Goal: Navigation & Orientation: Find specific page/section

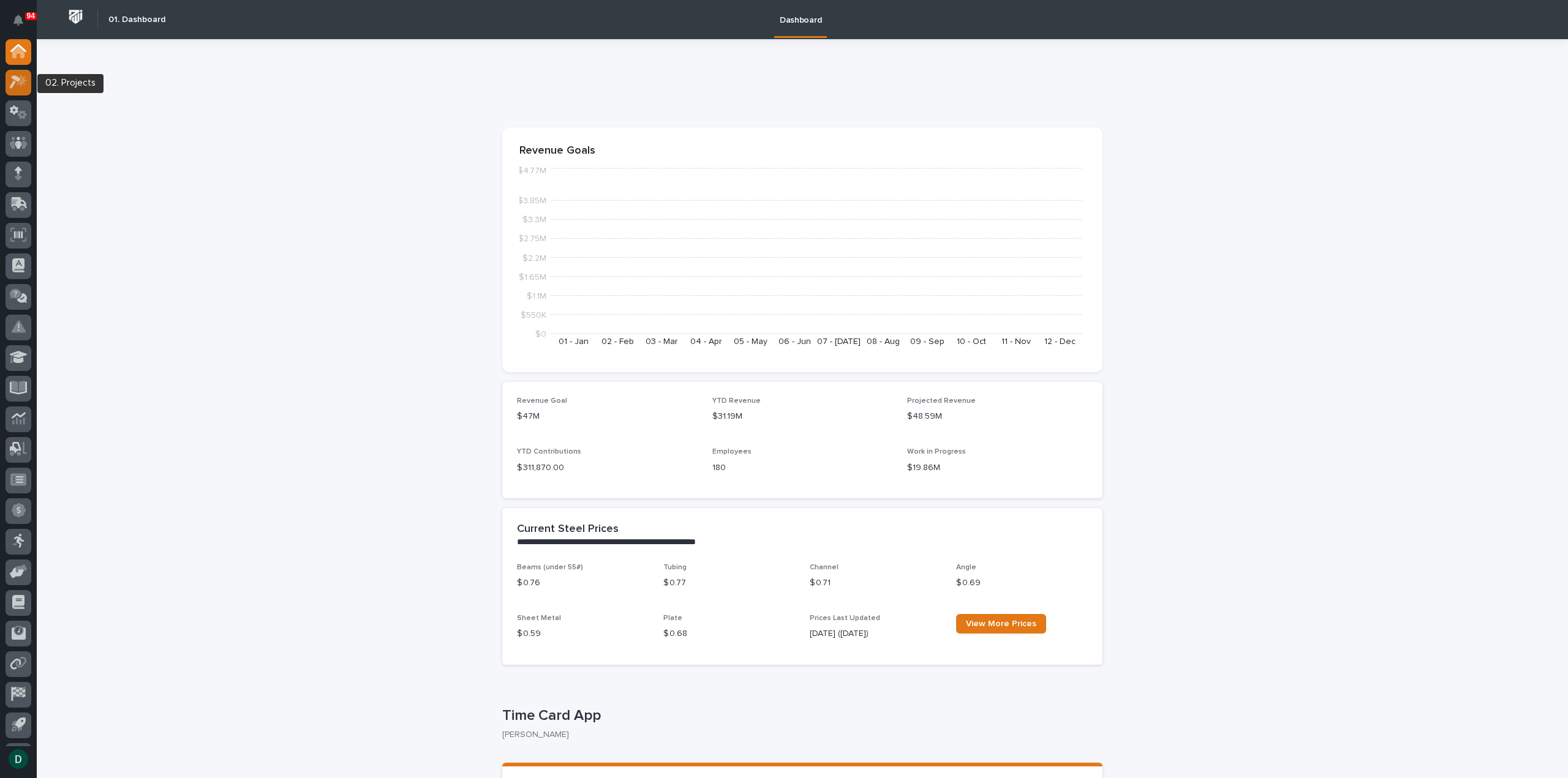
click at [23, 82] on icon at bounding box center [21, 81] width 10 height 12
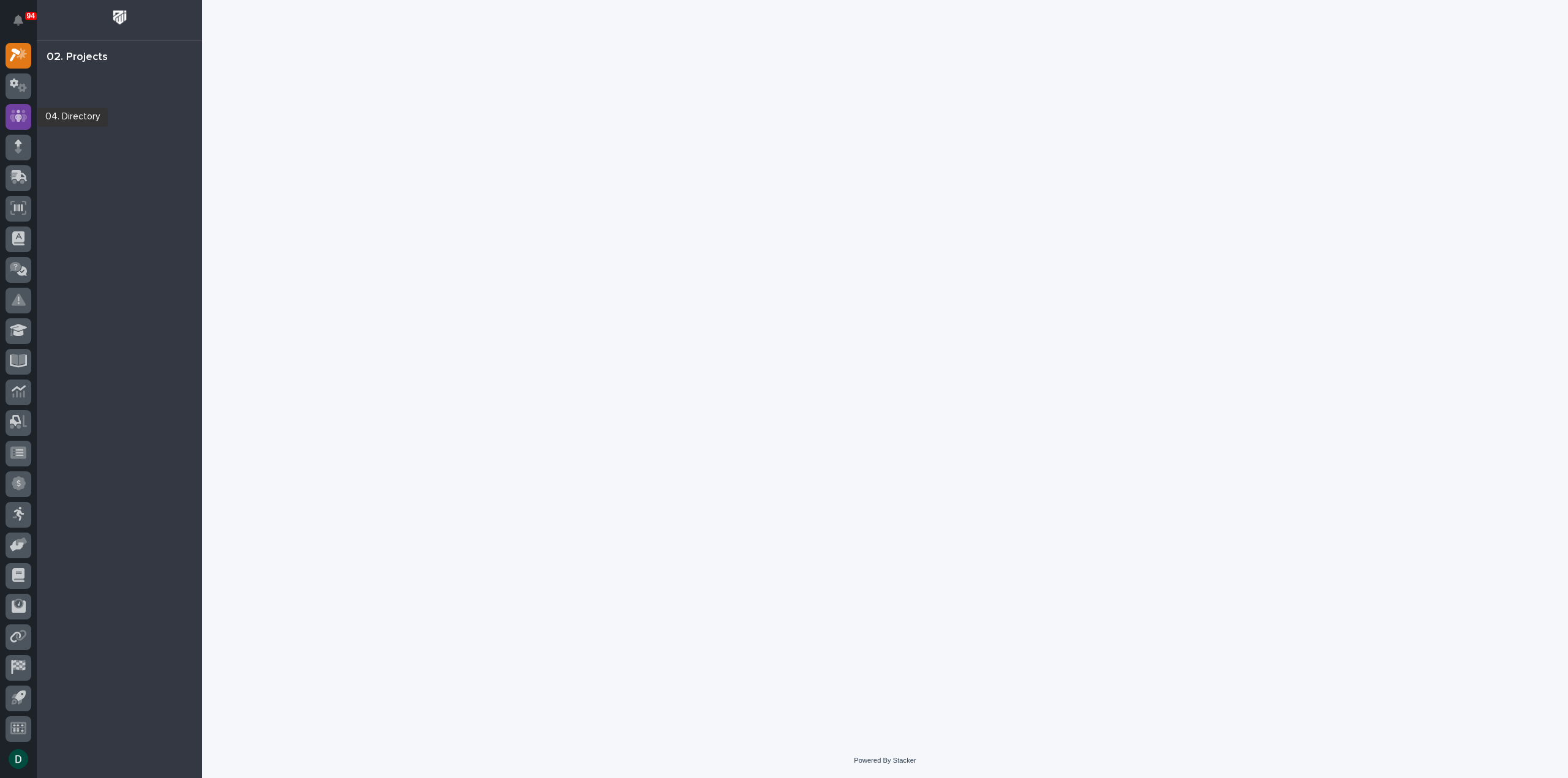
click at [16, 117] on icon at bounding box center [18, 116] width 7 height 12
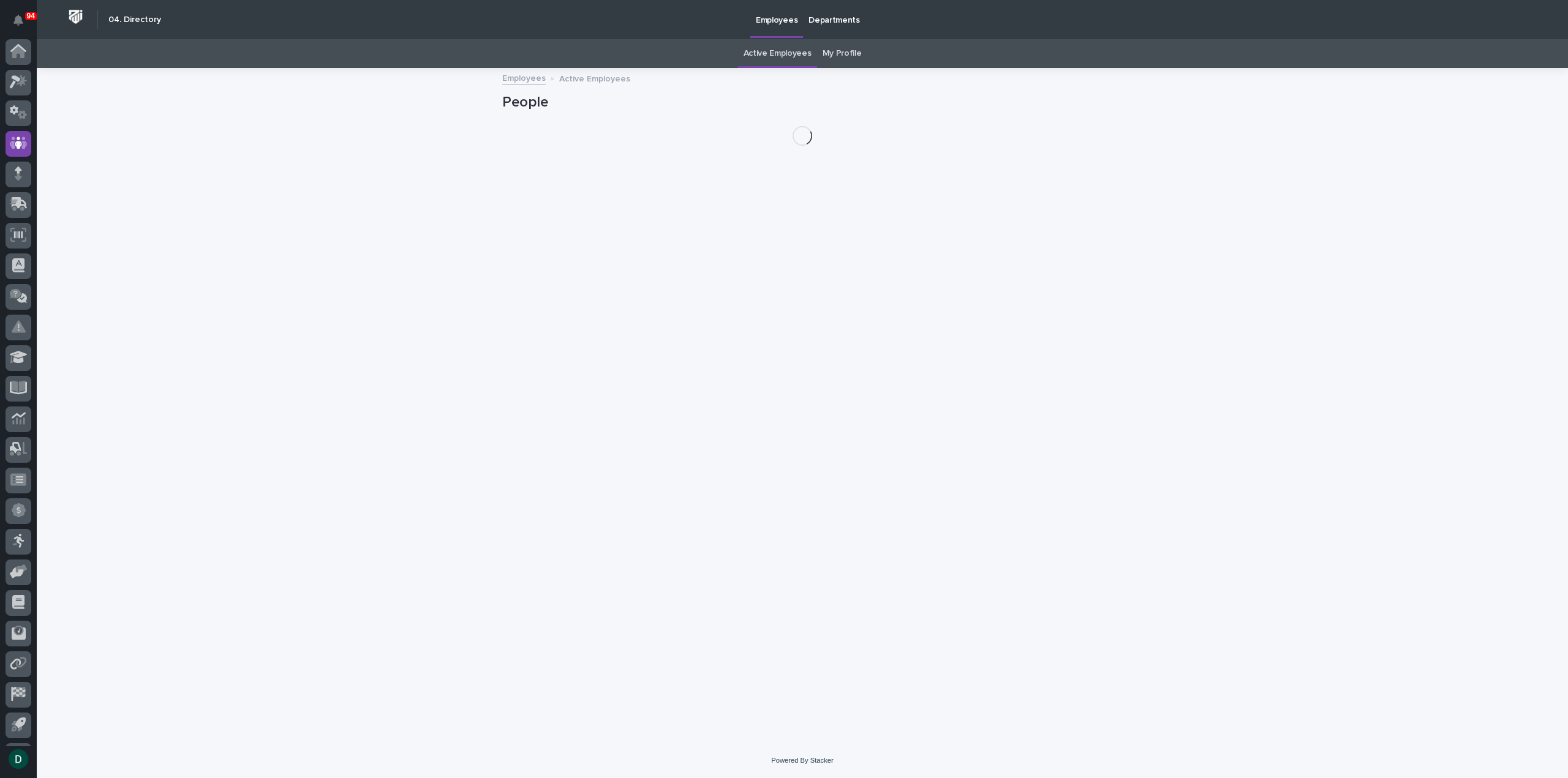
scroll to position [27, 0]
click at [17, 49] on icon at bounding box center [18, 55] width 18 height 14
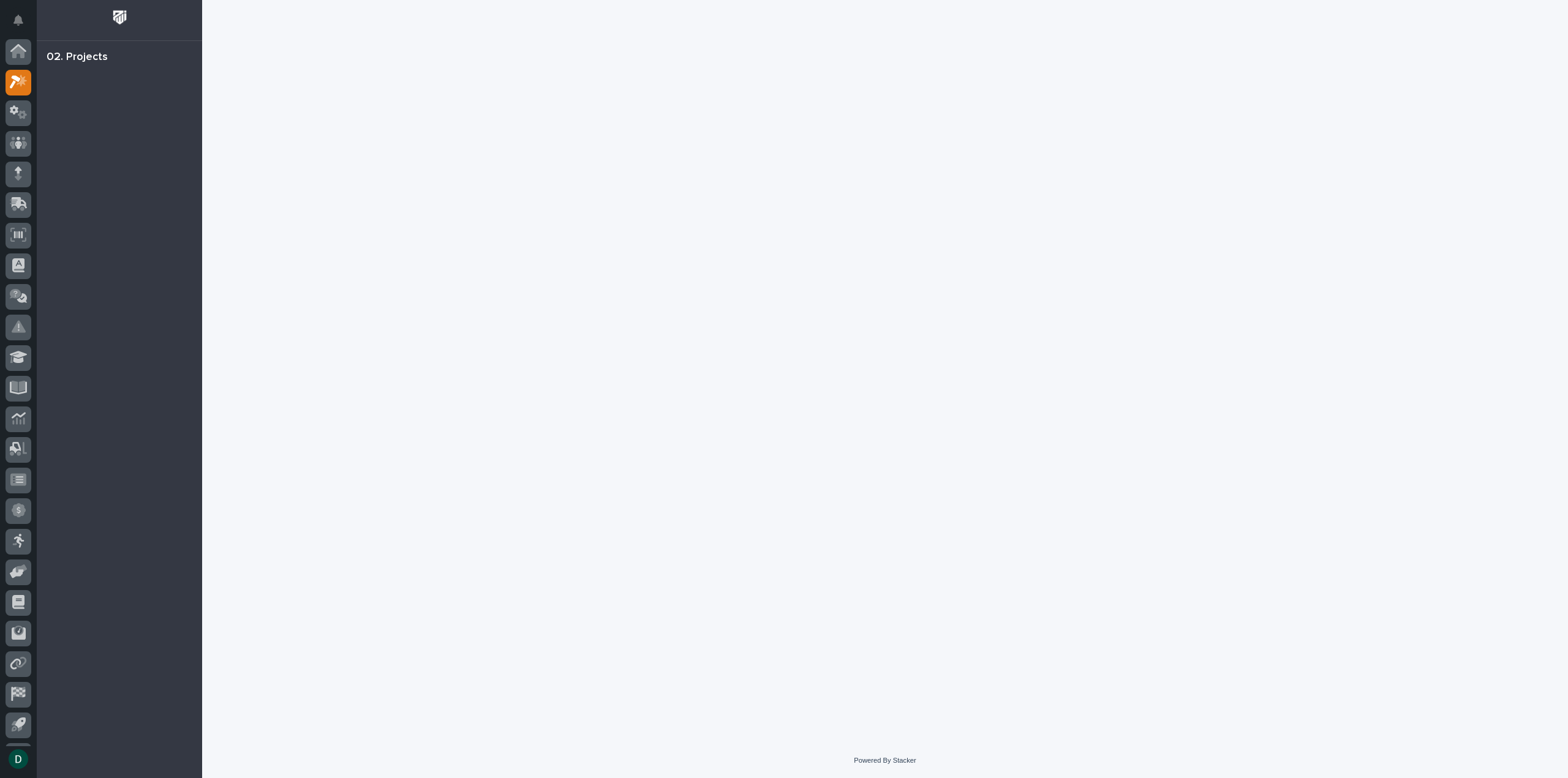
scroll to position [27, 0]
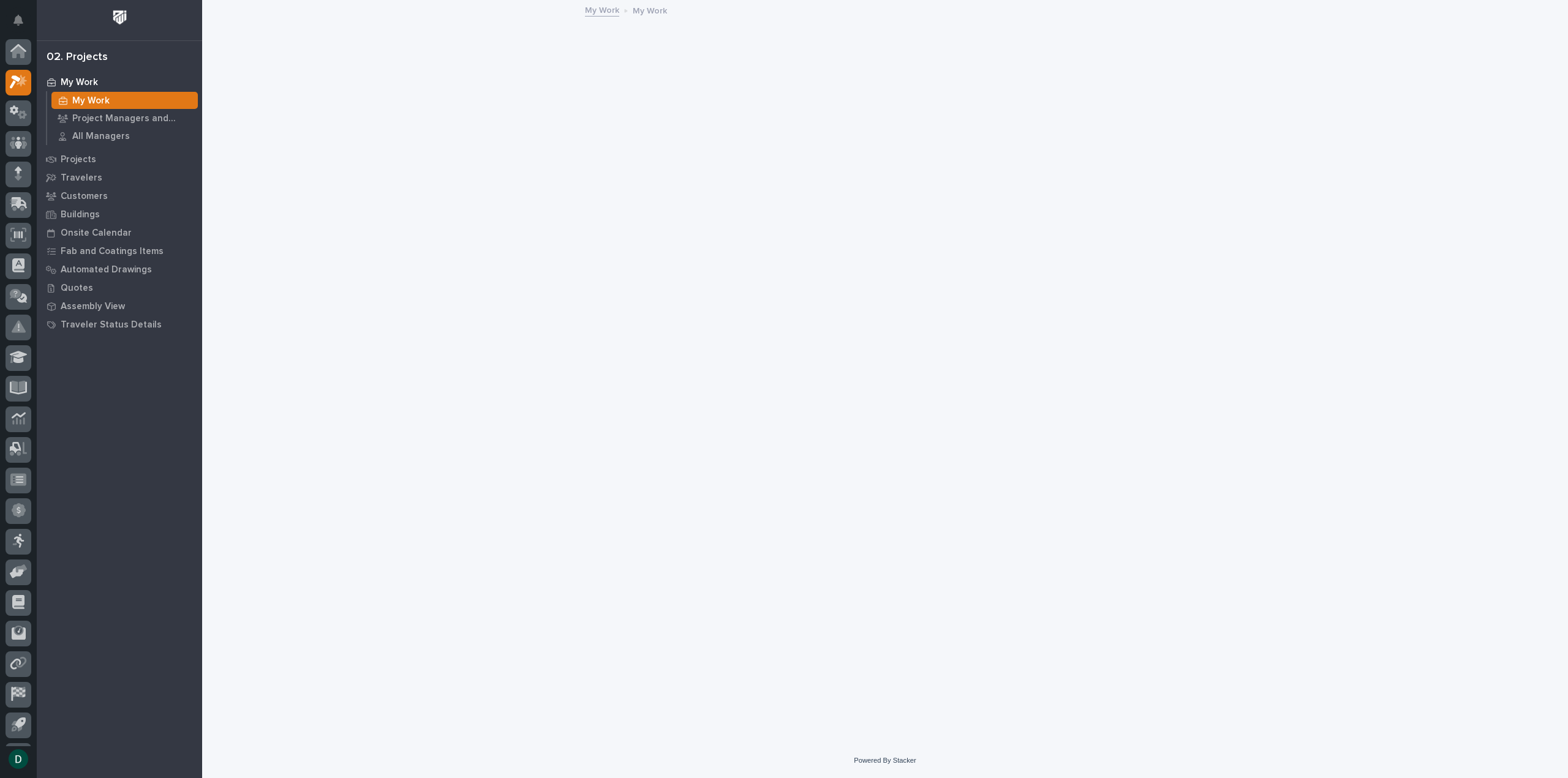
scroll to position [27, 0]
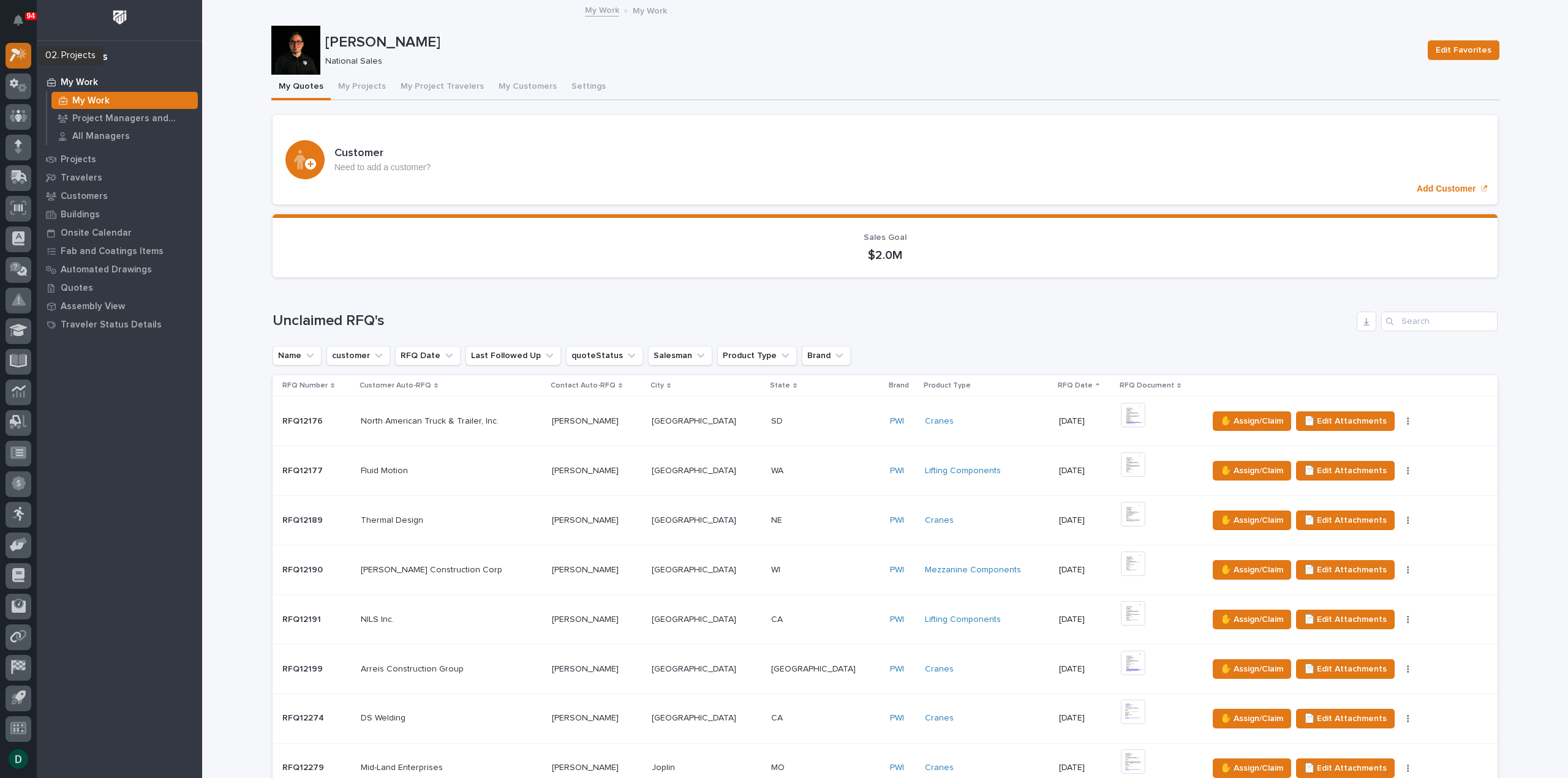
click at [20, 46] on div at bounding box center [18, 56] width 26 height 26
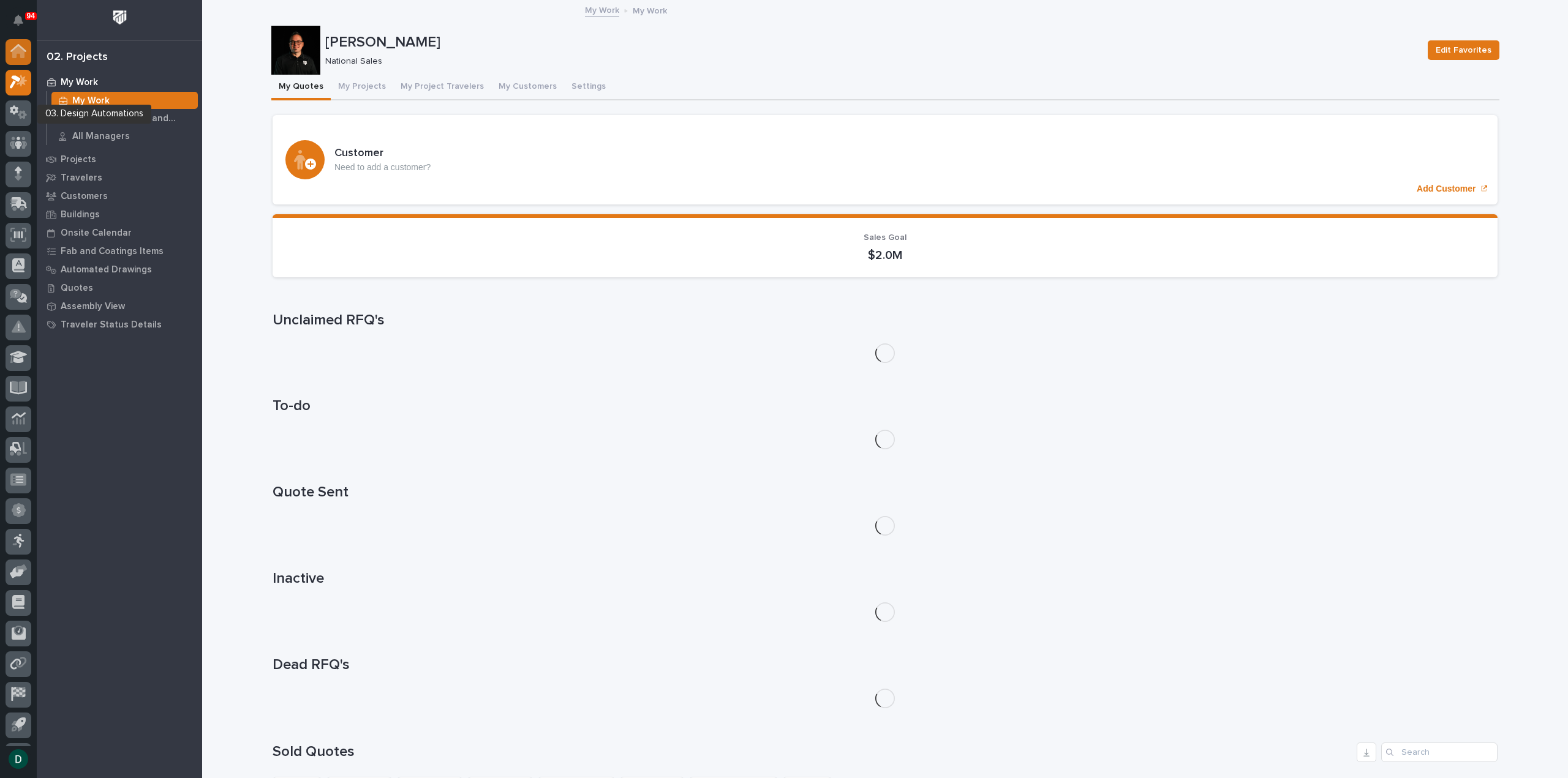
click at [20, 54] on icon at bounding box center [18, 53] width 12 height 12
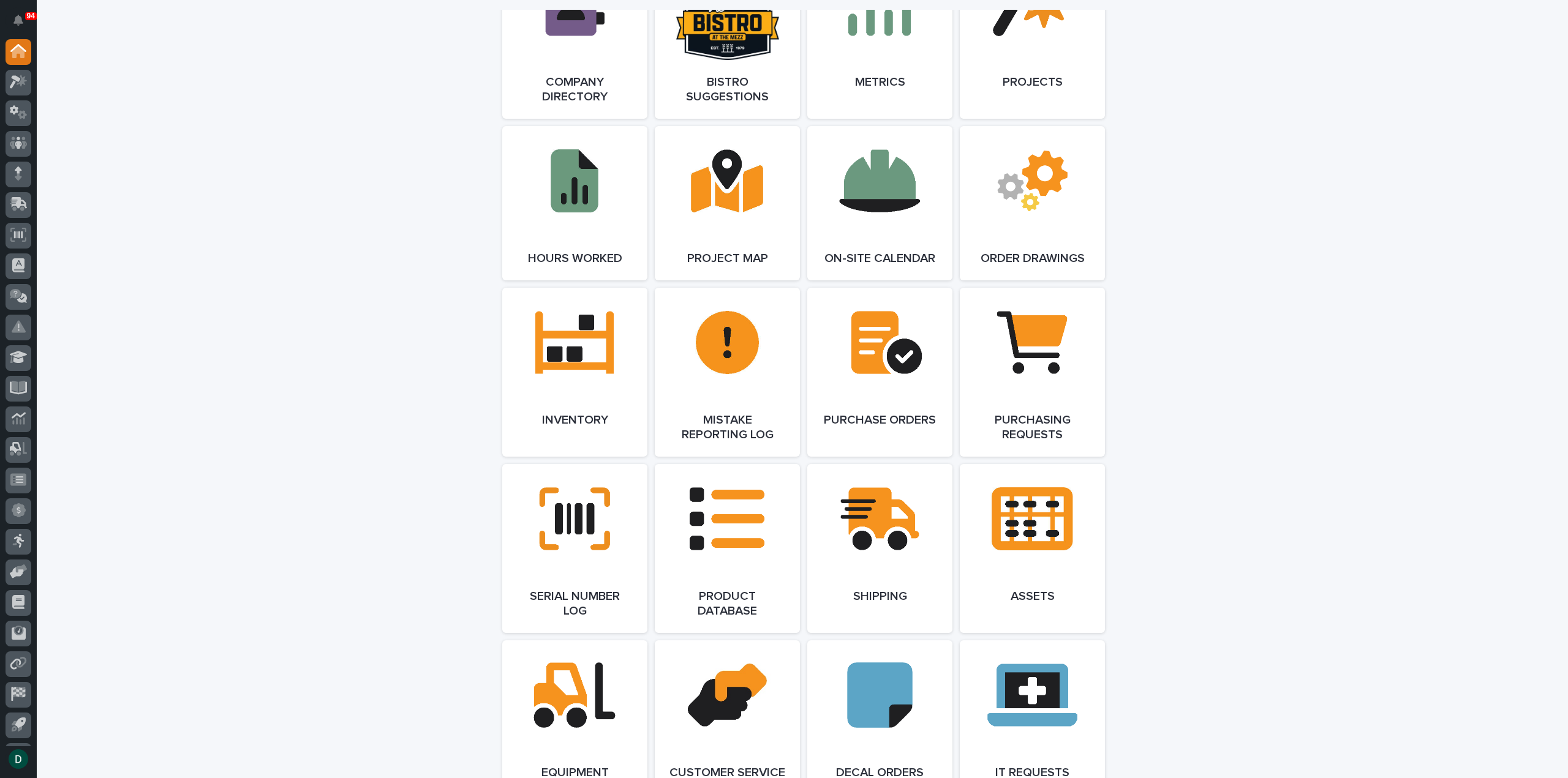
scroll to position [1164, 0]
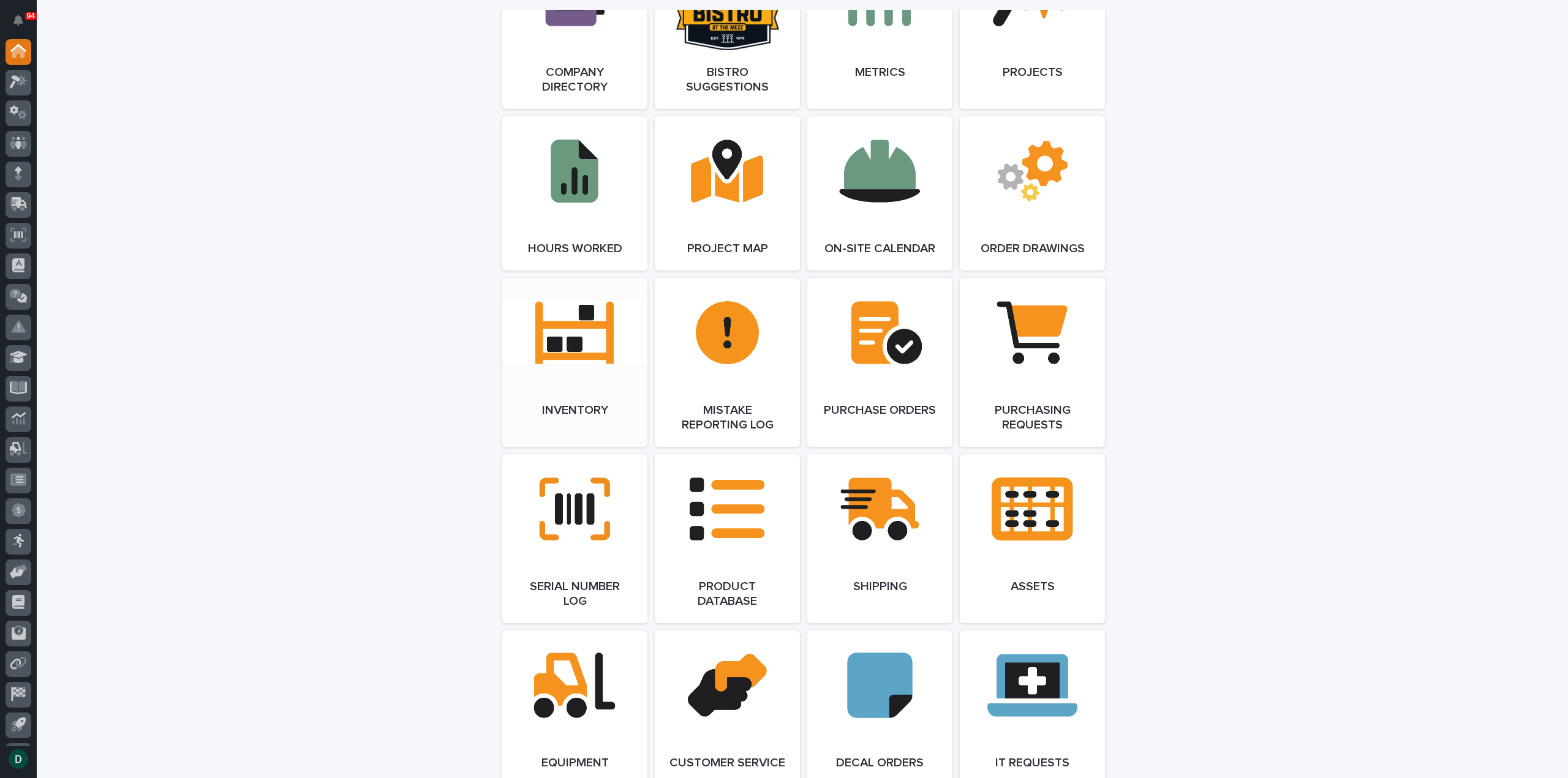
click at [618, 374] on link "Open Link" at bounding box center [575, 362] width 145 height 169
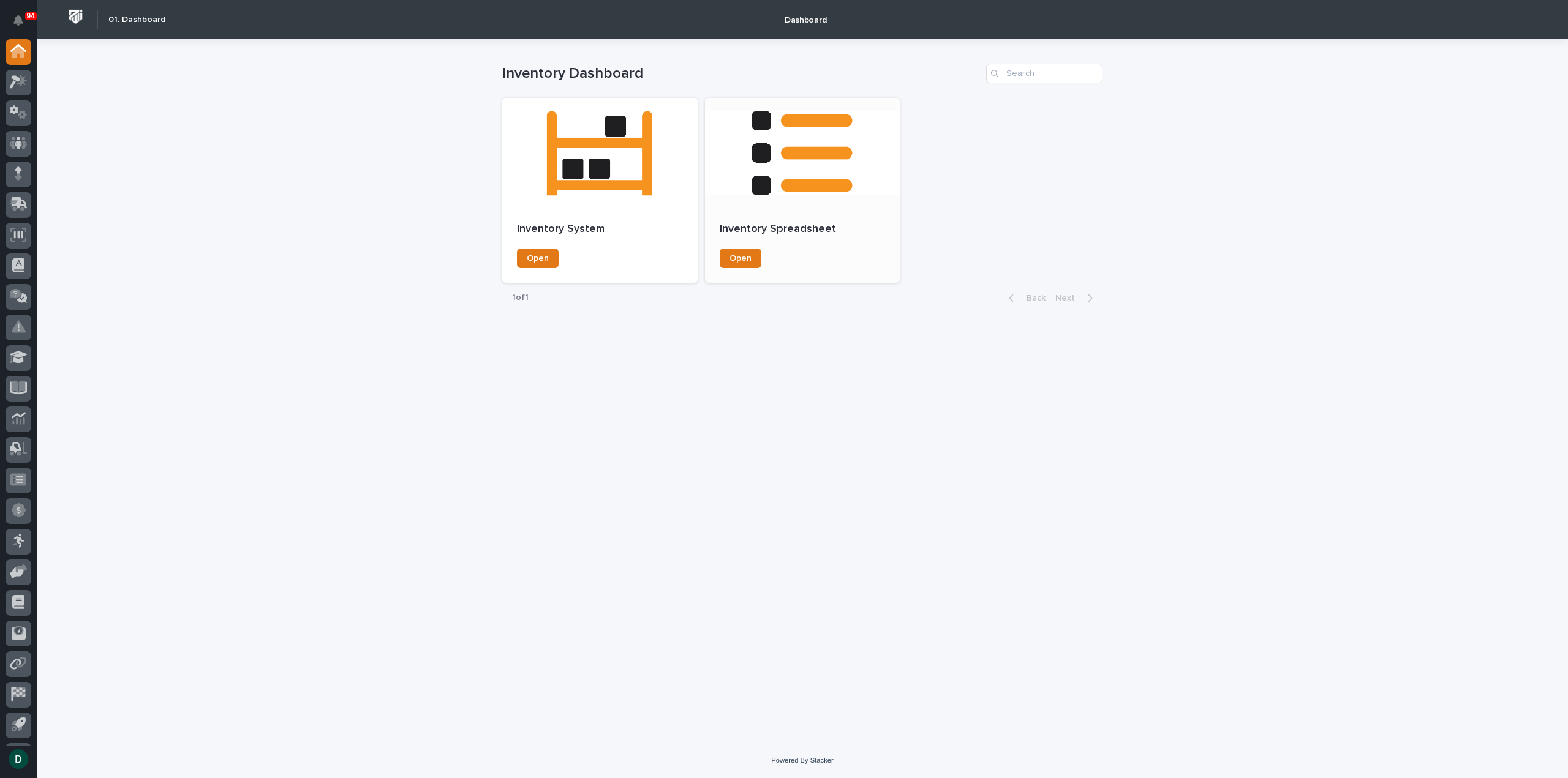
click at [751, 185] on div at bounding box center [803, 153] width 195 height 110
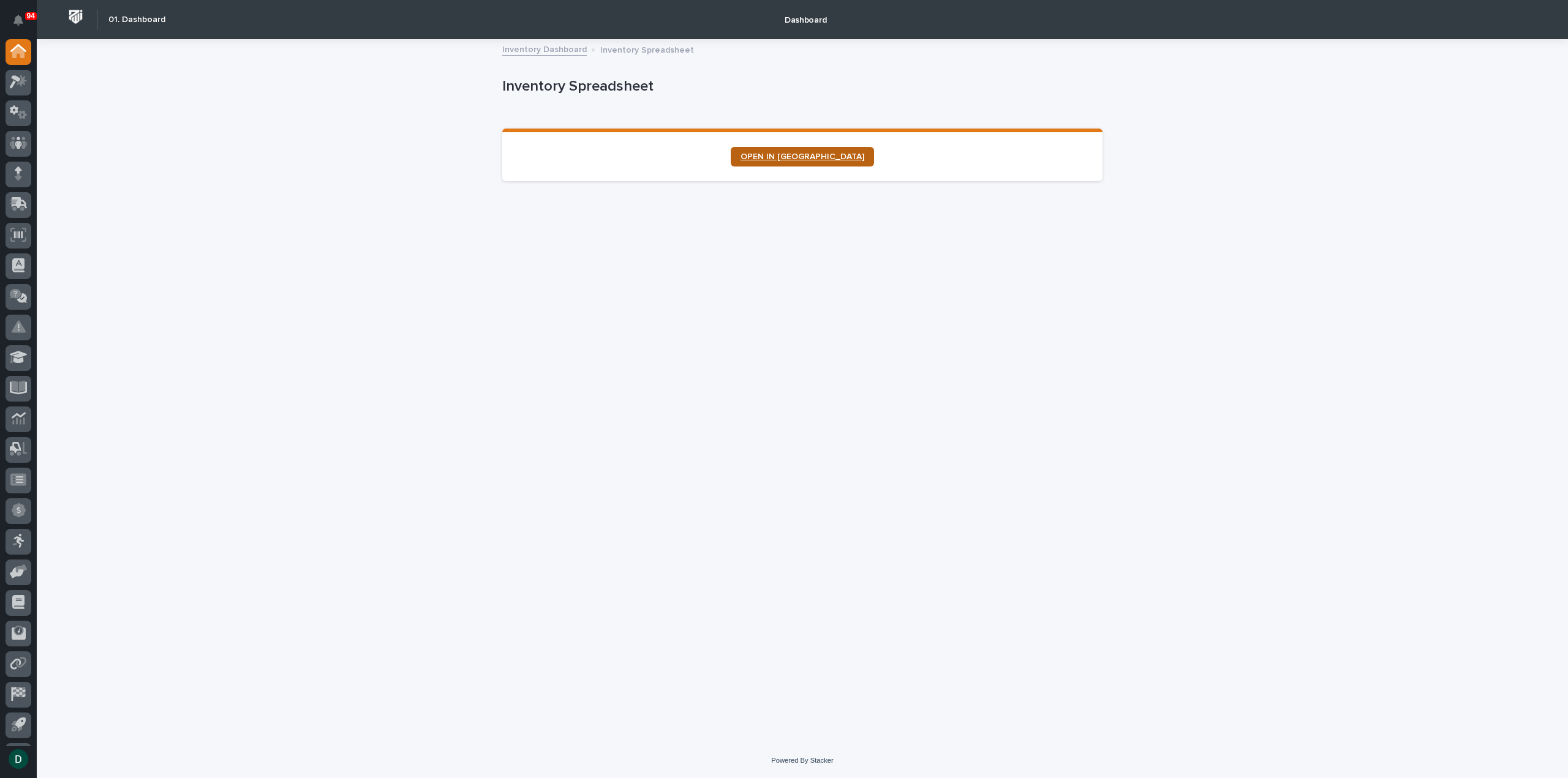
click at [809, 150] on link "OPEN IN [GEOGRAPHIC_DATA]" at bounding box center [802, 157] width 143 height 20
